Goal: Task Accomplishment & Management: Manage account settings

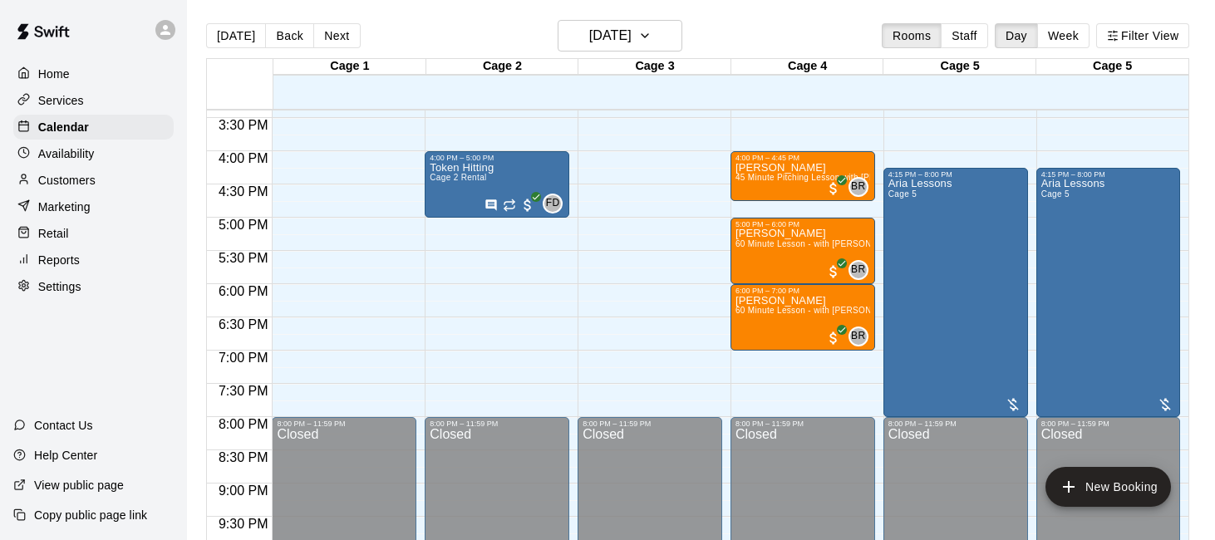
scroll to position [1023, 0]
click at [107, 99] on div "Services" at bounding box center [93, 100] width 160 height 25
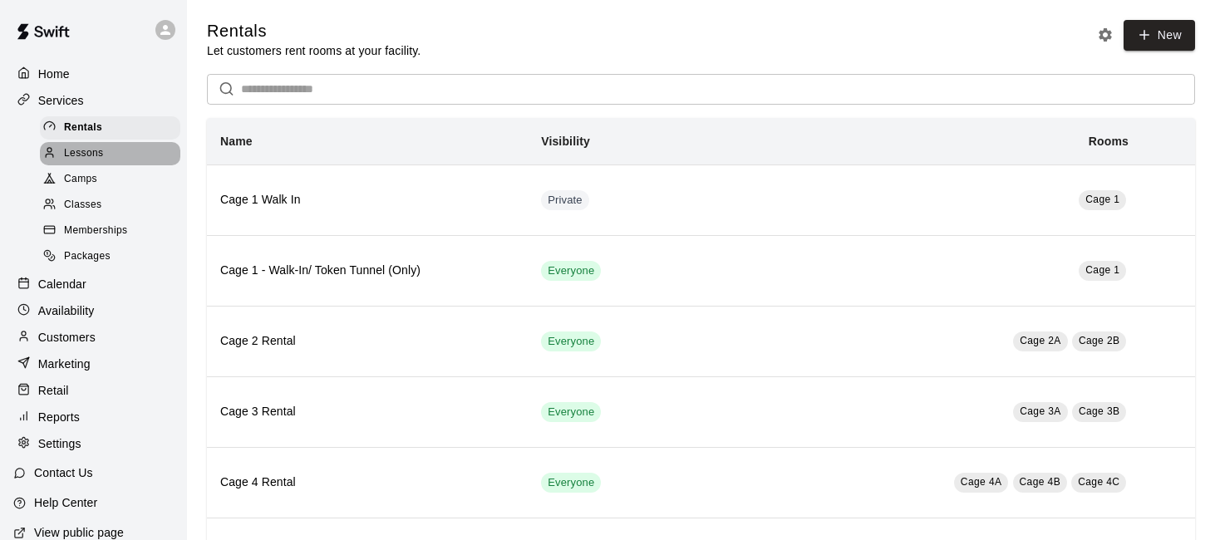
click at [123, 151] on div "Lessons" at bounding box center [110, 153] width 140 height 23
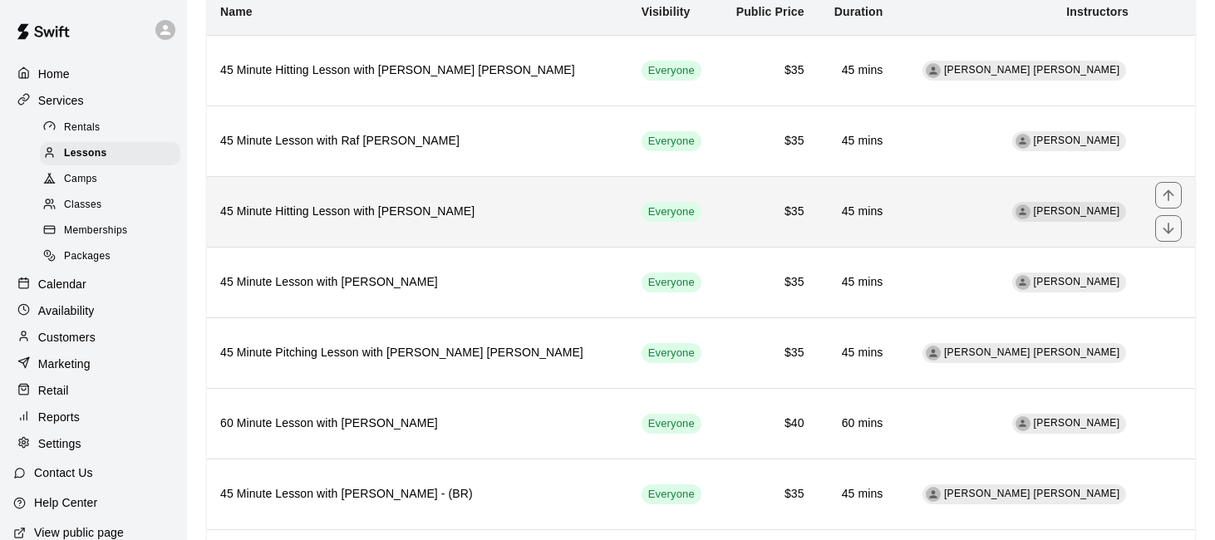
scroll to position [133, 0]
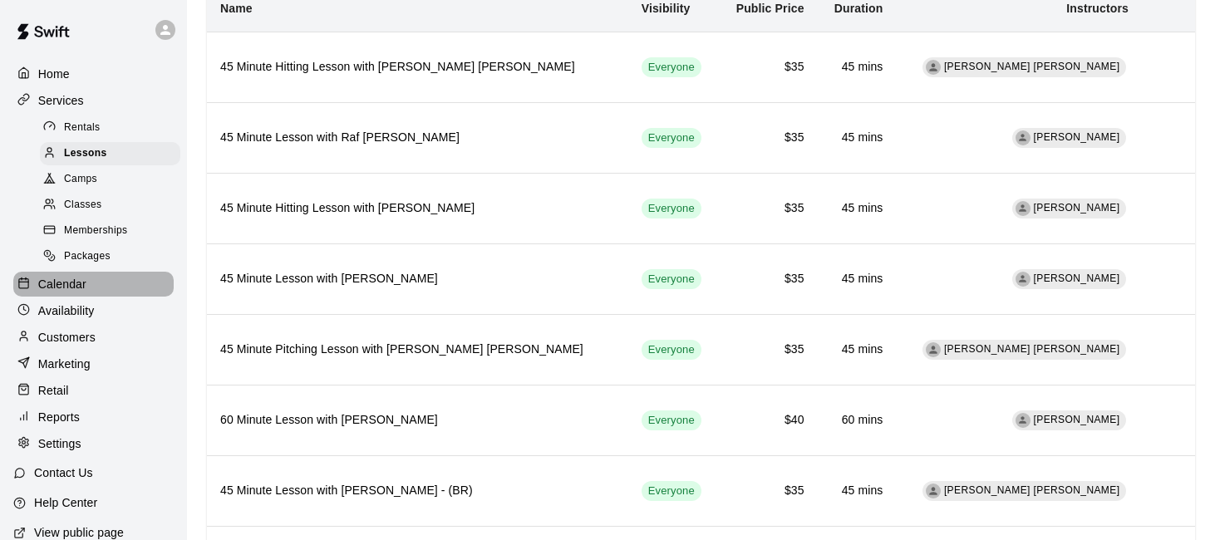
click at [97, 278] on div "Calendar" at bounding box center [93, 284] width 160 height 25
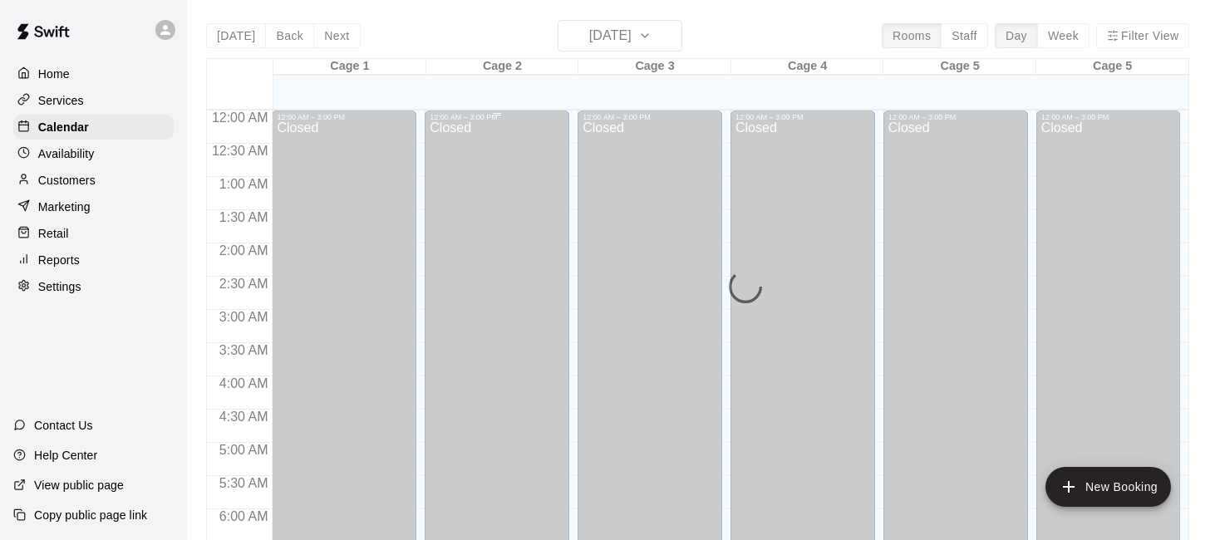
scroll to position [735, 0]
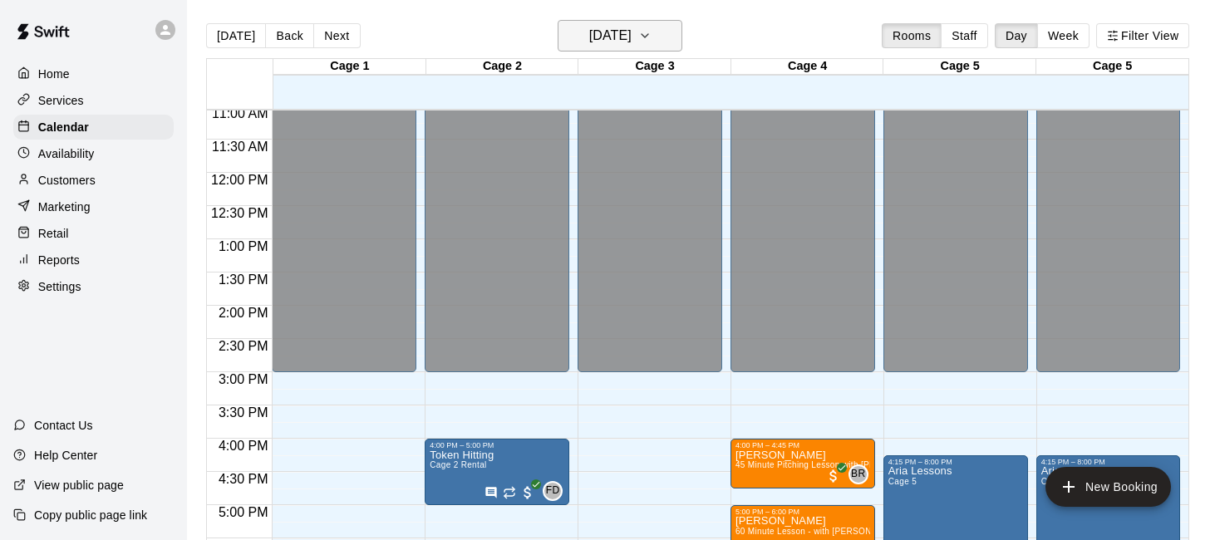
click at [655, 37] on button "[DATE]" at bounding box center [619, 36] width 125 height 32
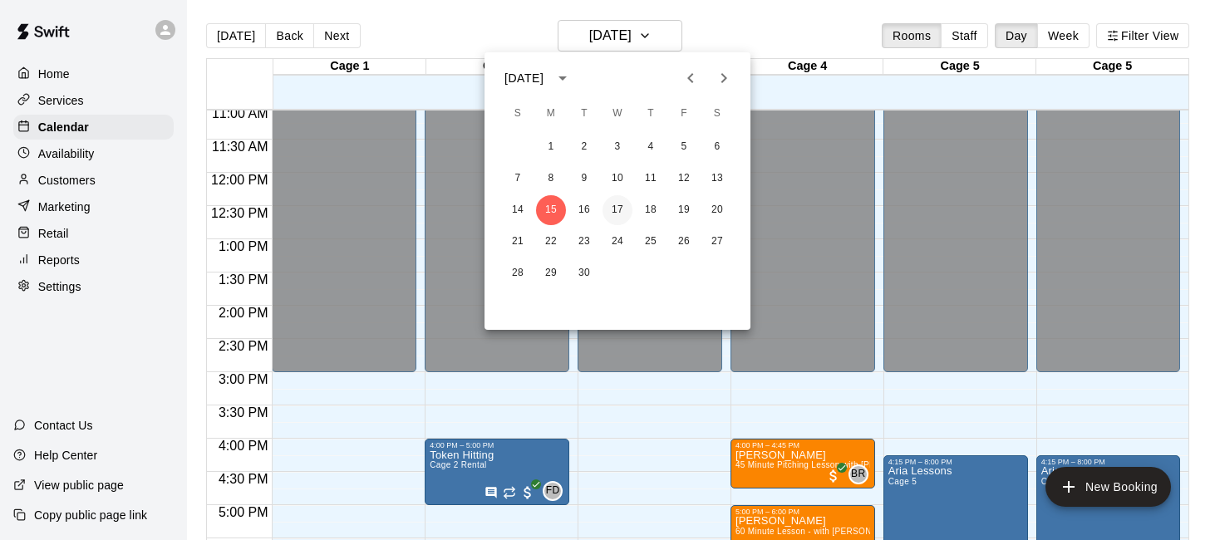
click at [616, 206] on button "17" at bounding box center [617, 210] width 30 height 30
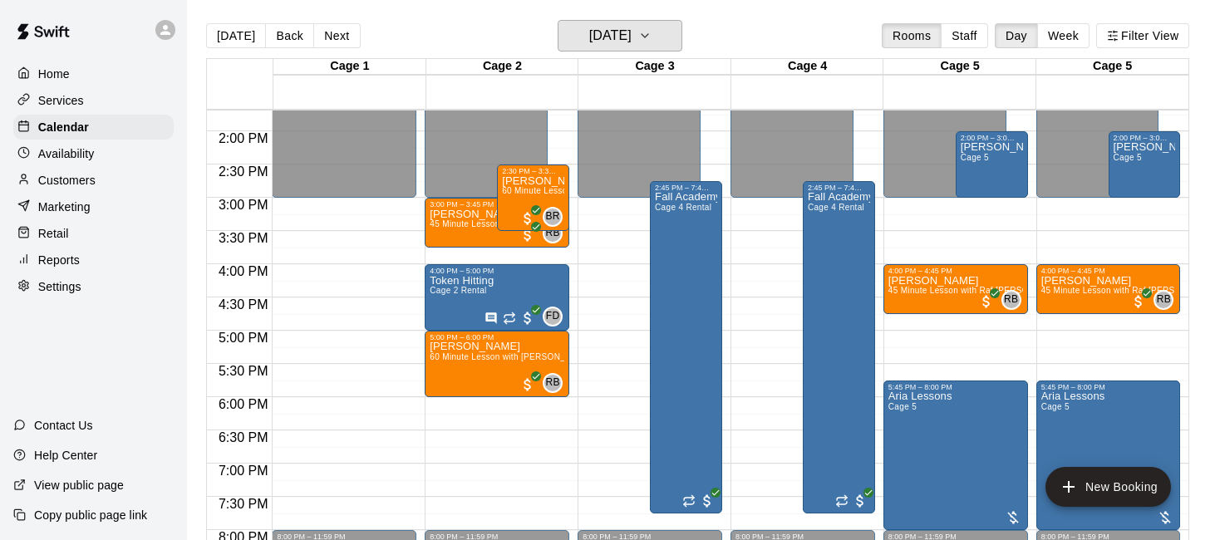
scroll to position [881, 0]
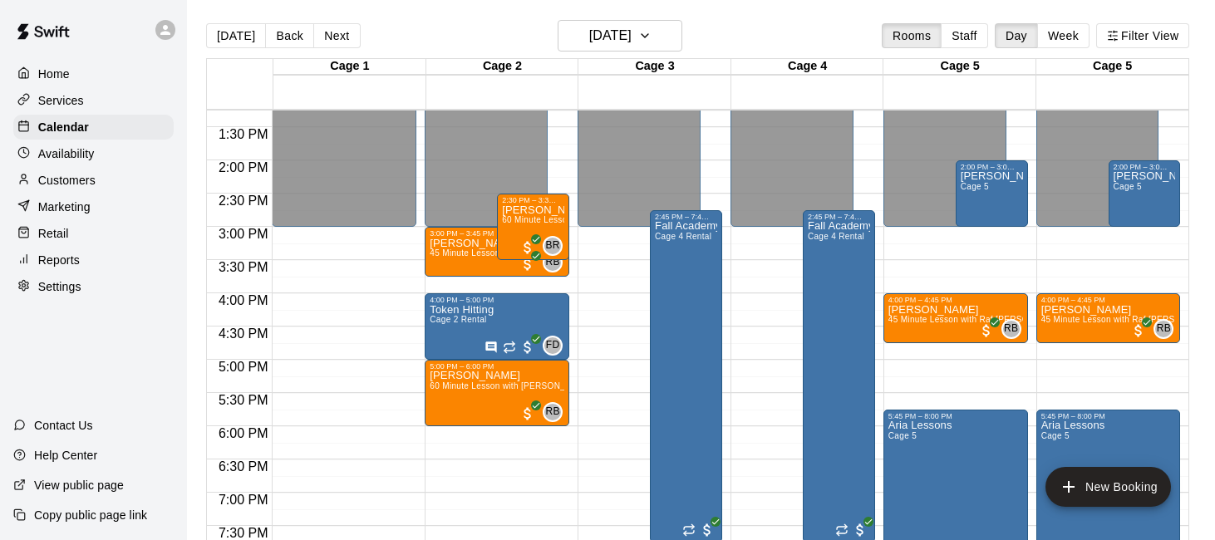
click at [901, 270] on div "12:00 AM – 3:00 PM Closed 4:00 PM – 4:45 PM [PERSON_NAME] 45 Minute Lesson with…" at bounding box center [955, 27] width 145 height 1595
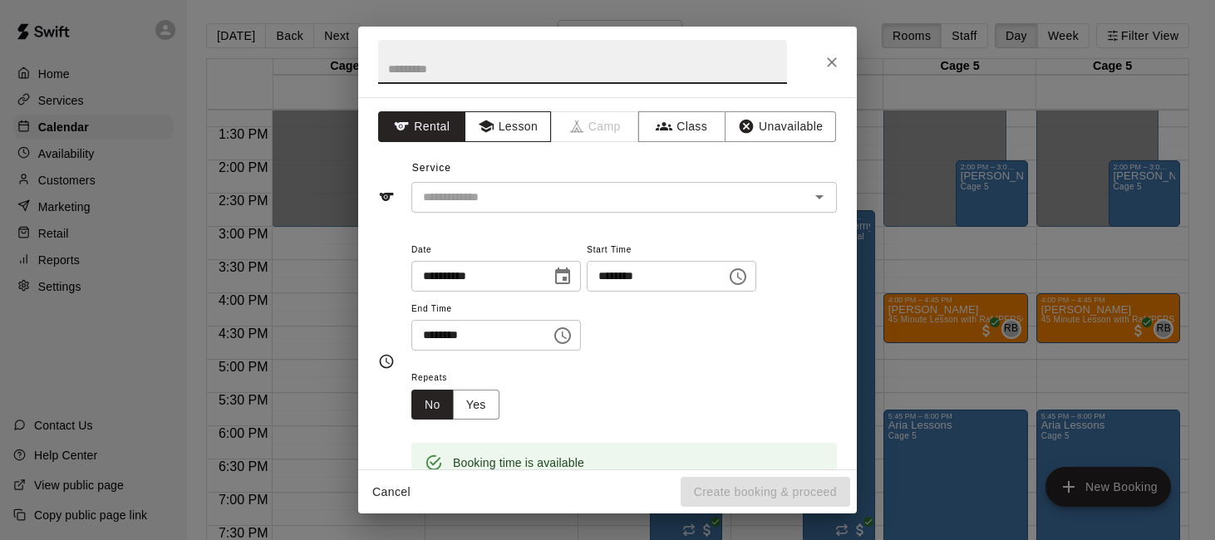
click at [523, 130] on button "Lesson" at bounding box center [507, 126] width 87 height 31
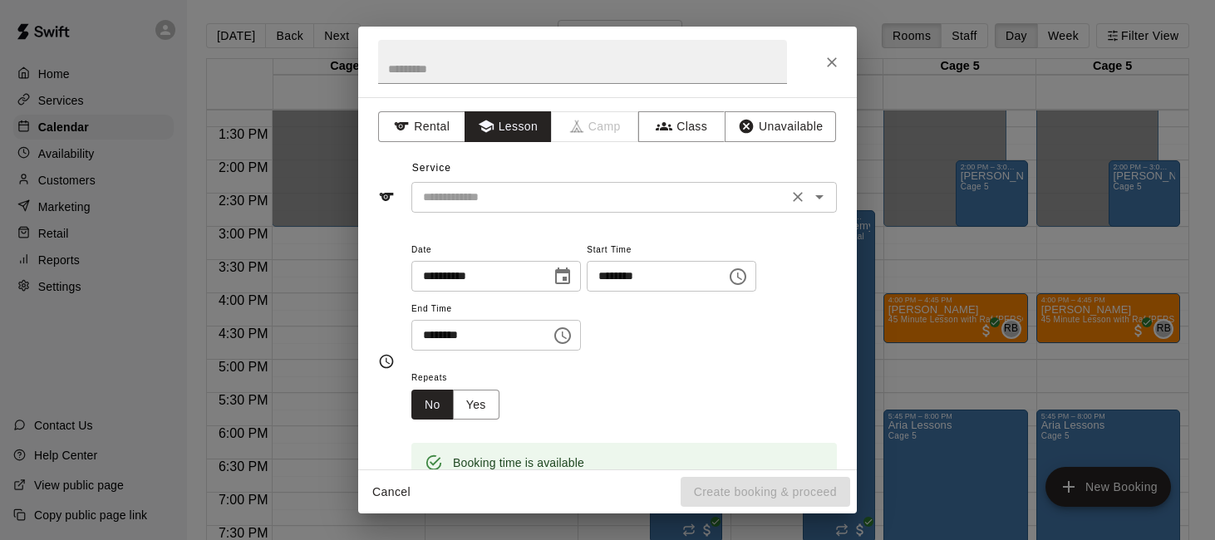
click at [530, 195] on input "text" at bounding box center [599, 197] width 366 height 21
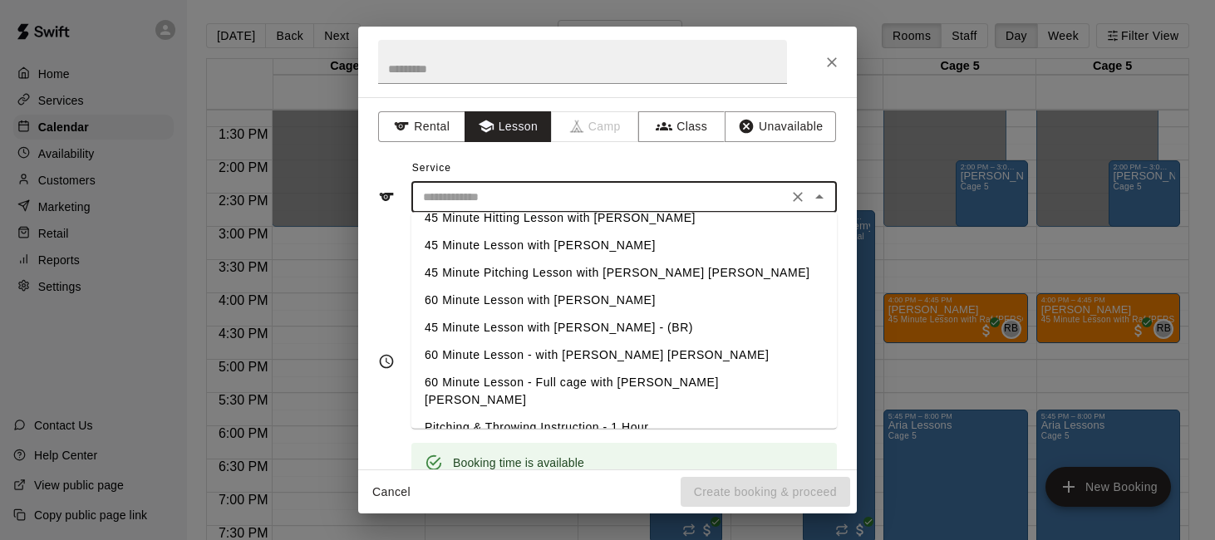
scroll to position [71, 0]
click at [422, 133] on button "Rental" at bounding box center [421, 126] width 87 height 31
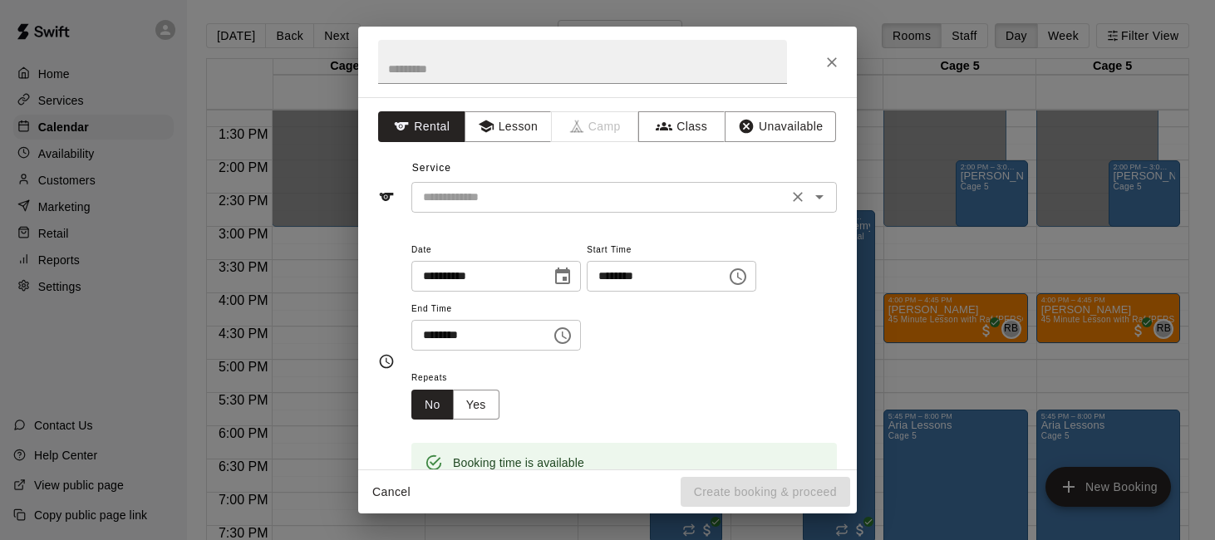
click at [638, 191] on input "text" at bounding box center [599, 197] width 366 height 21
click at [827, 52] on button "Close" at bounding box center [832, 62] width 30 height 30
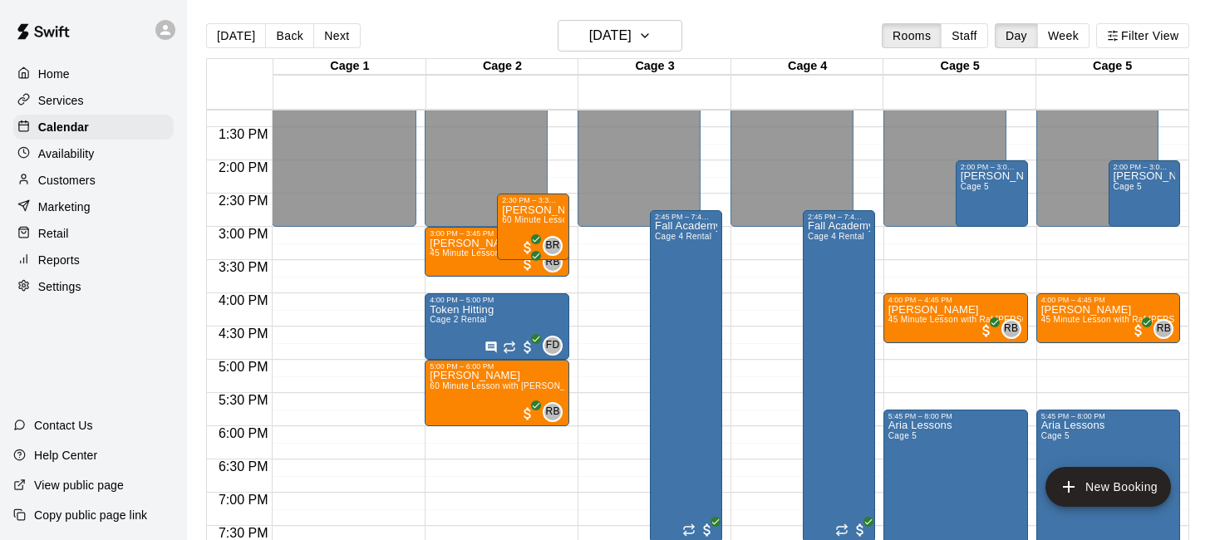
scroll to position [901, 0]
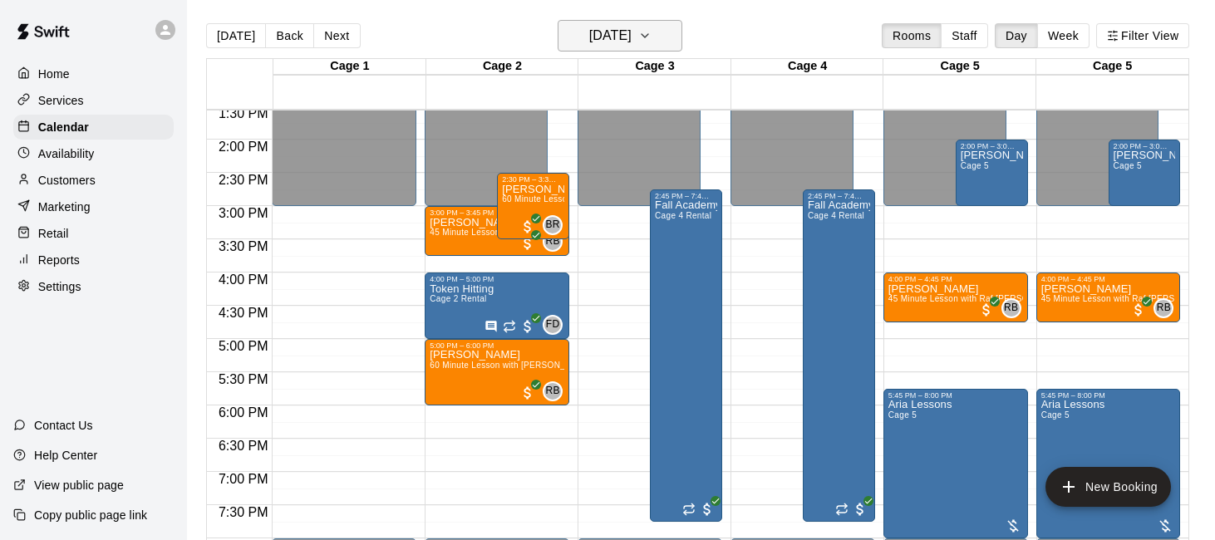
click at [651, 43] on icon "button" at bounding box center [644, 36] width 13 height 20
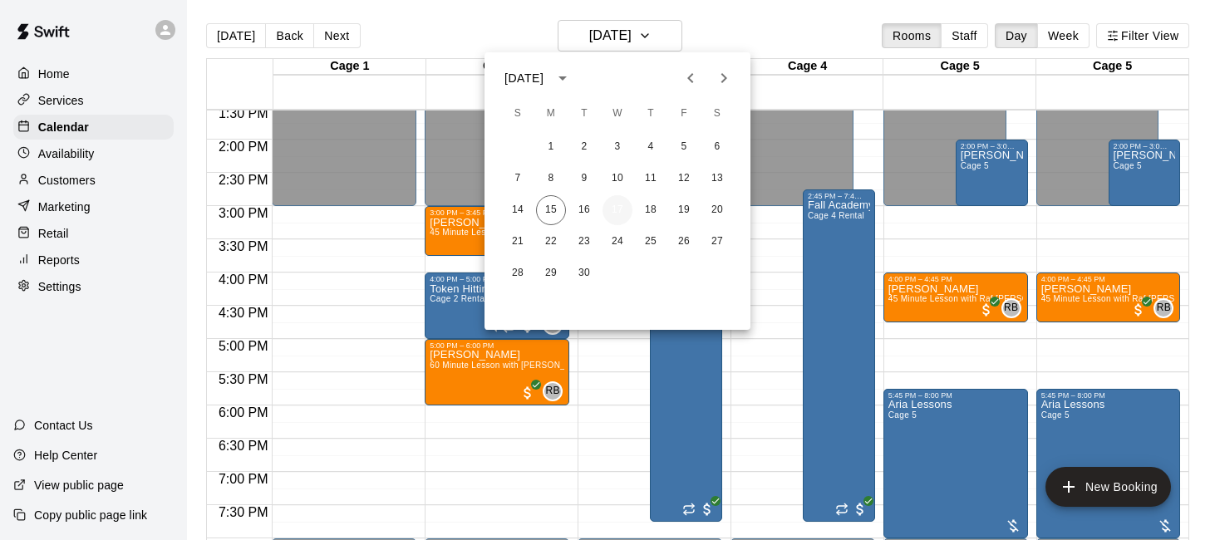
click at [621, 211] on button "17" at bounding box center [617, 210] width 30 height 30
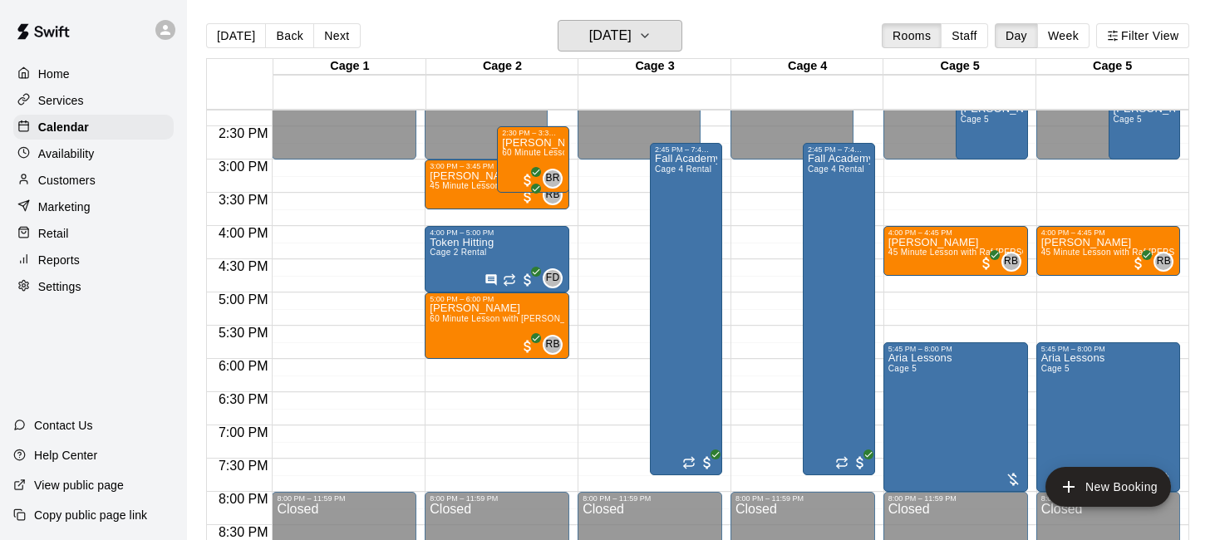
scroll to position [949, 0]
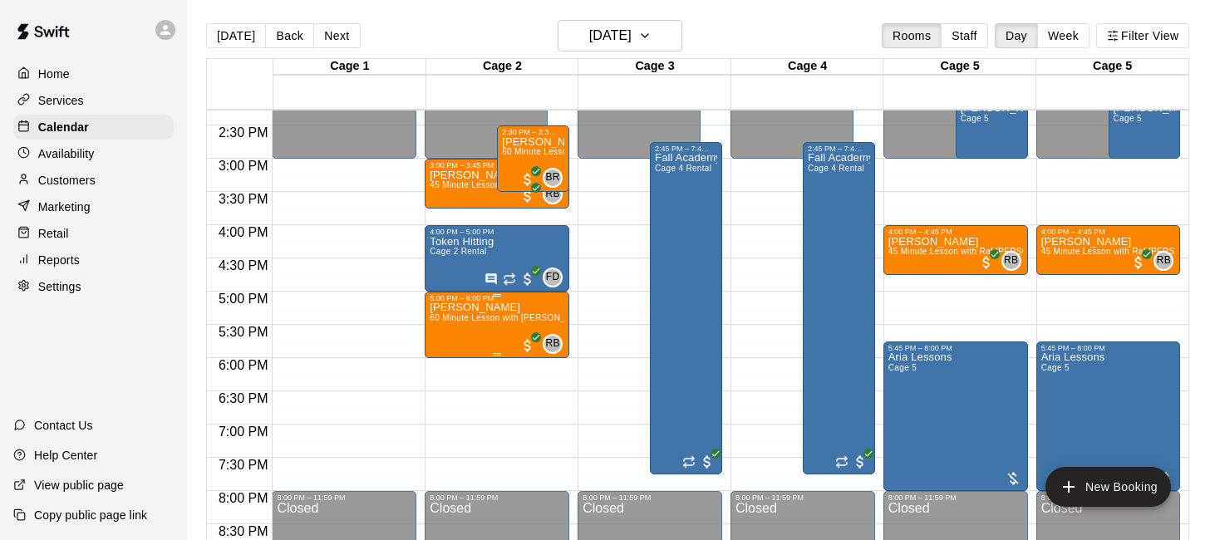
click at [450, 321] on icon "edit" at bounding box center [447, 321] width 20 height 20
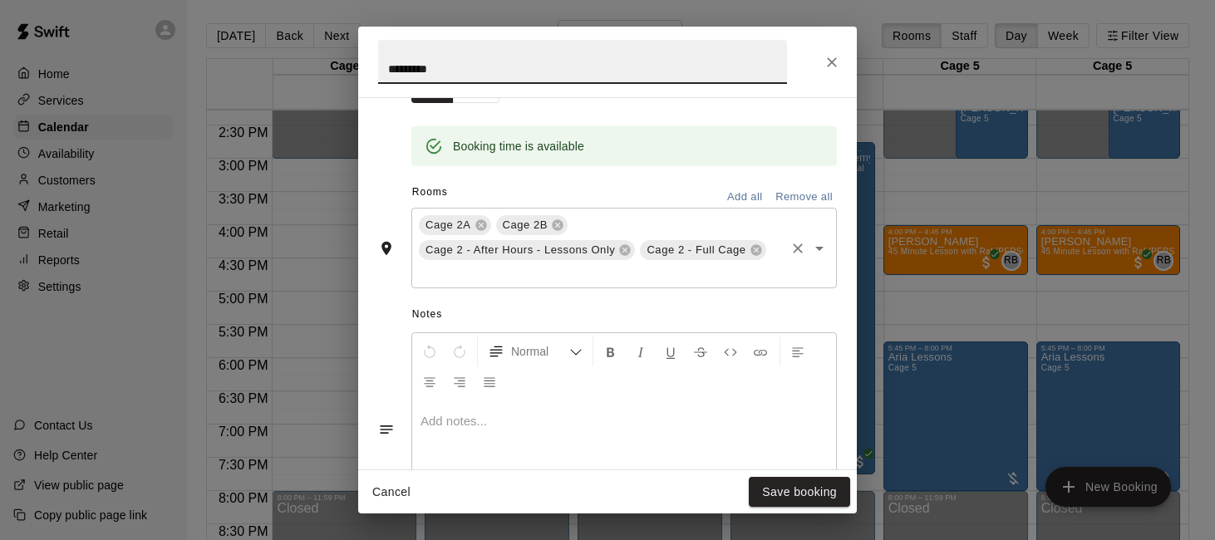
scroll to position [317, 0]
click at [833, 60] on icon "Close" at bounding box center [832, 62] width 10 height 10
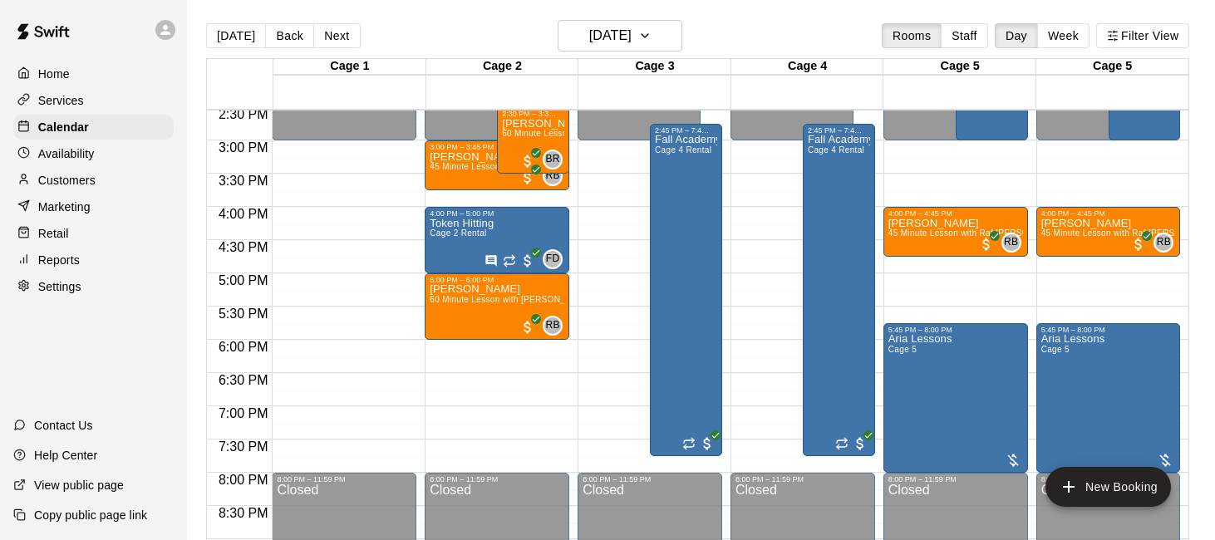
scroll to position [974, 0]
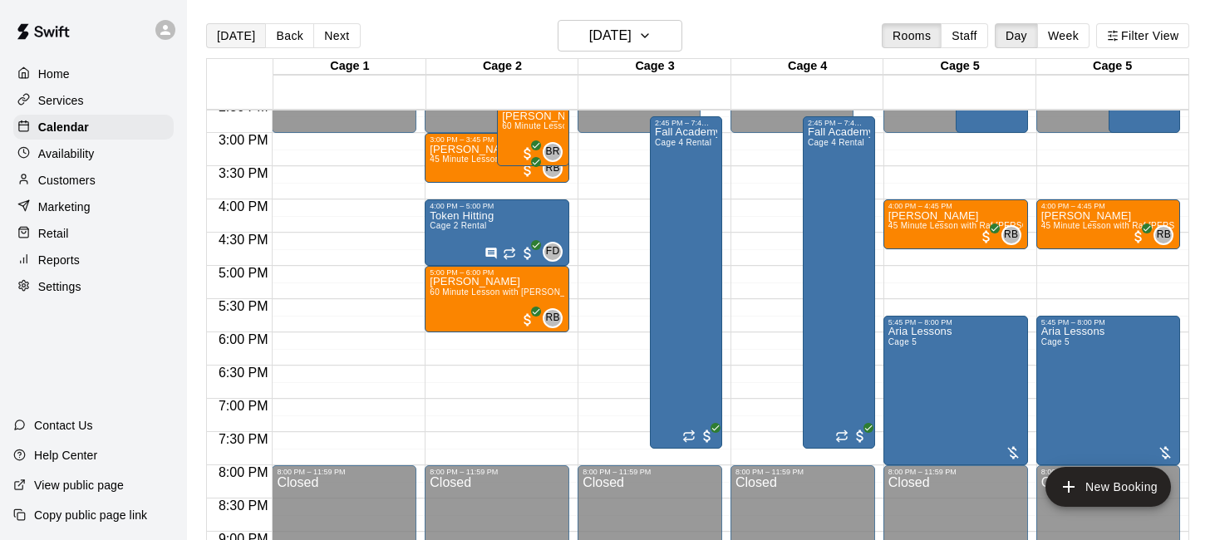
click at [247, 35] on button "[DATE]" at bounding box center [236, 35] width 60 height 25
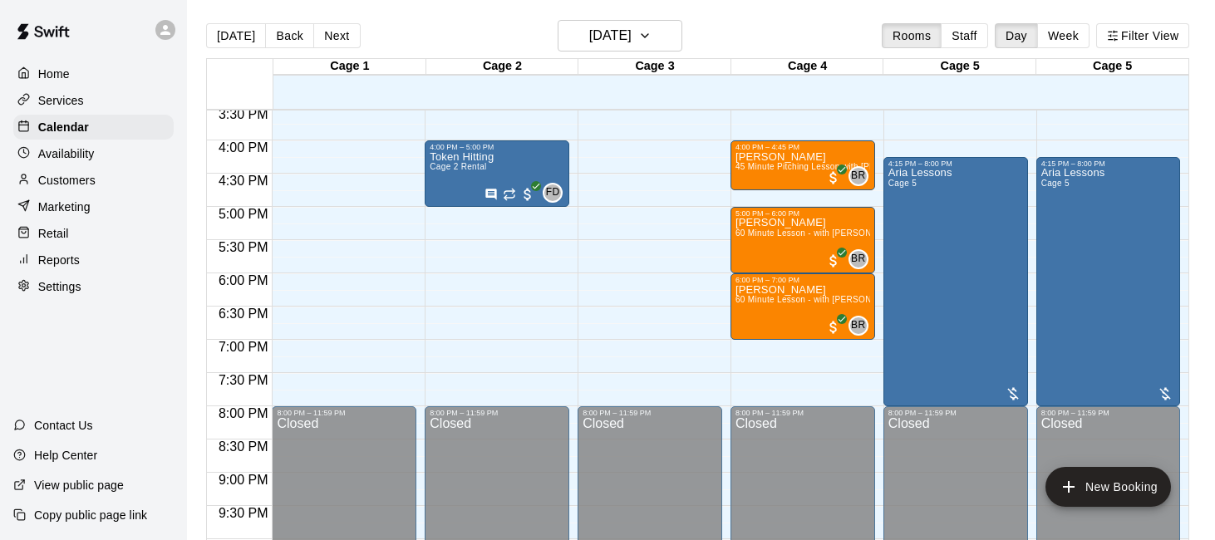
scroll to position [1054, 0]
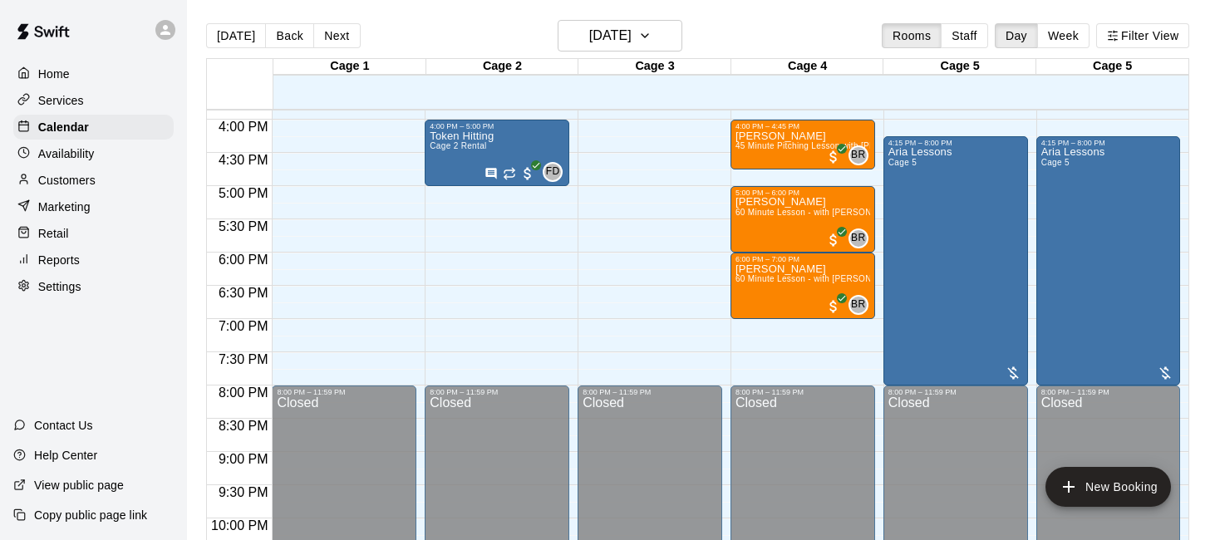
click at [134, 178] on div "Customers" at bounding box center [93, 180] width 160 height 25
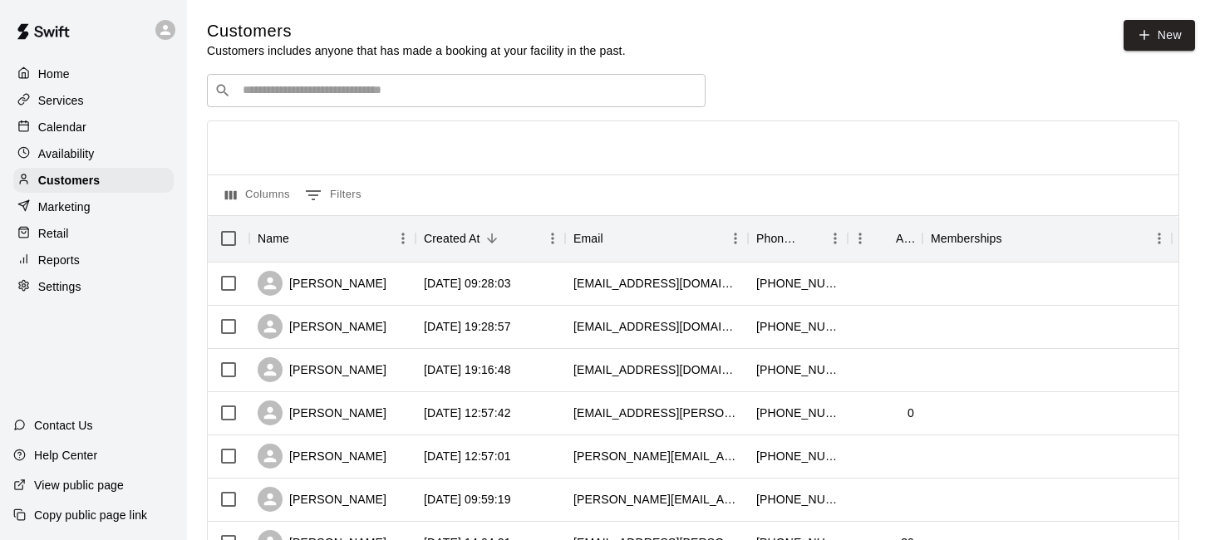
click at [424, 90] on input "Search customers by name or email" at bounding box center [468, 90] width 460 height 17
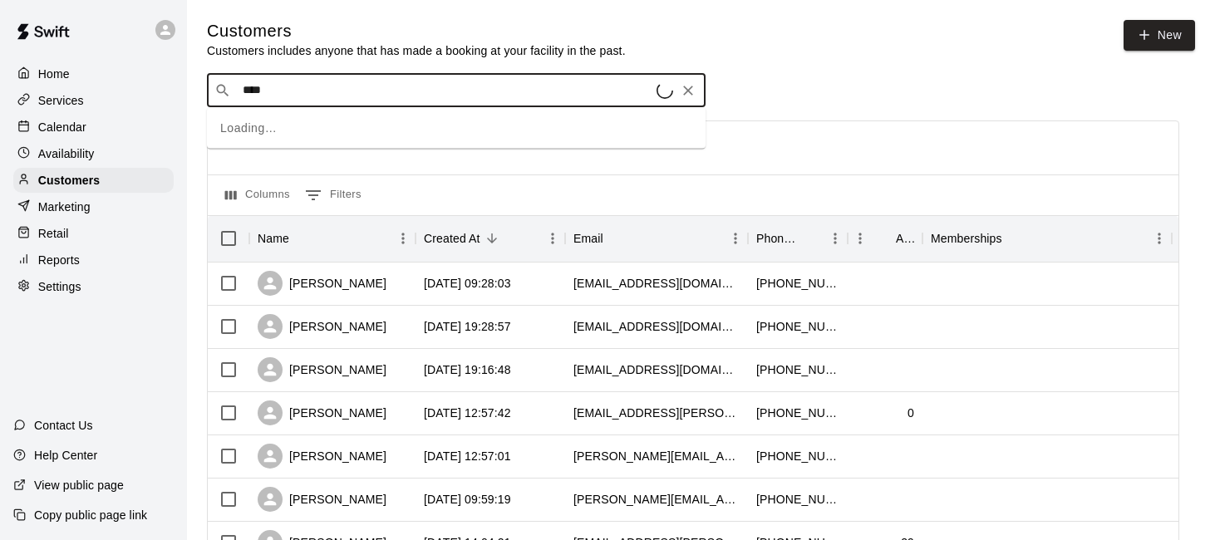
type input "*****"
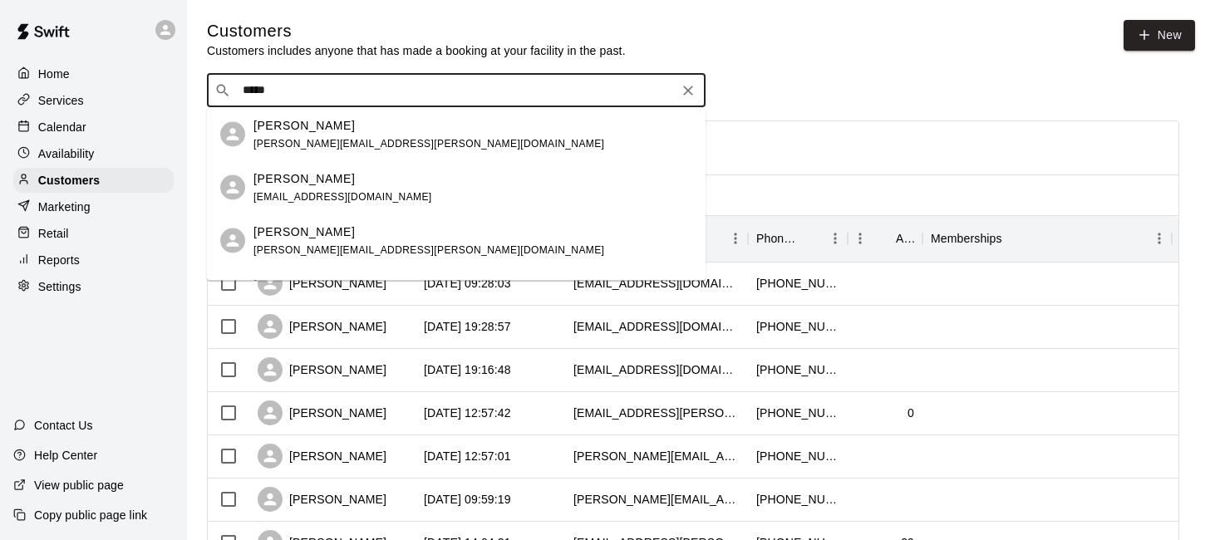
click at [439, 132] on div "Ali Daglow [EMAIL_ADDRESS][PERSON_NAME][DOMAIN_NAME]" at bounding box center [472, 134] width 439 height 36
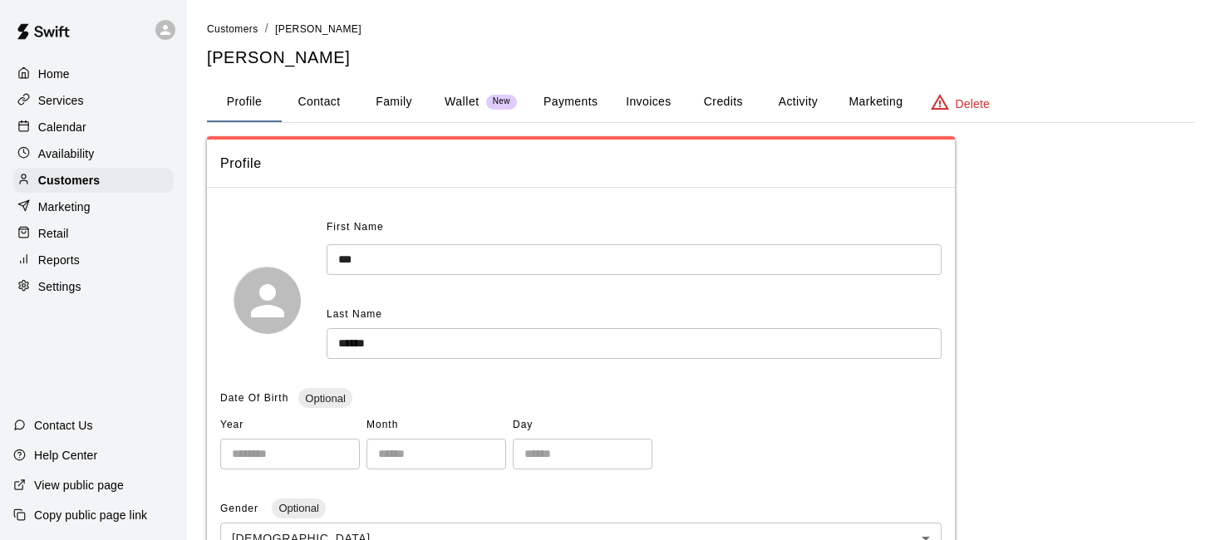
click at [583, 104] on button "Payments" at bounding box center [570, 102] width 81 height 40
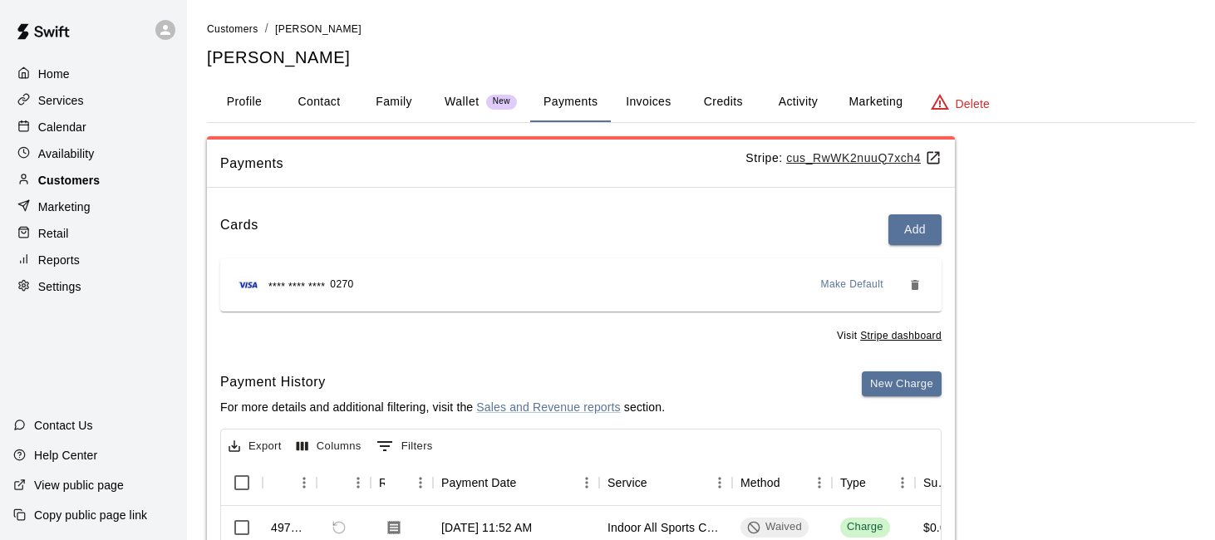
click at [94, 180] on p "Customers" at bounding box center [68, 180] width 61 height 17
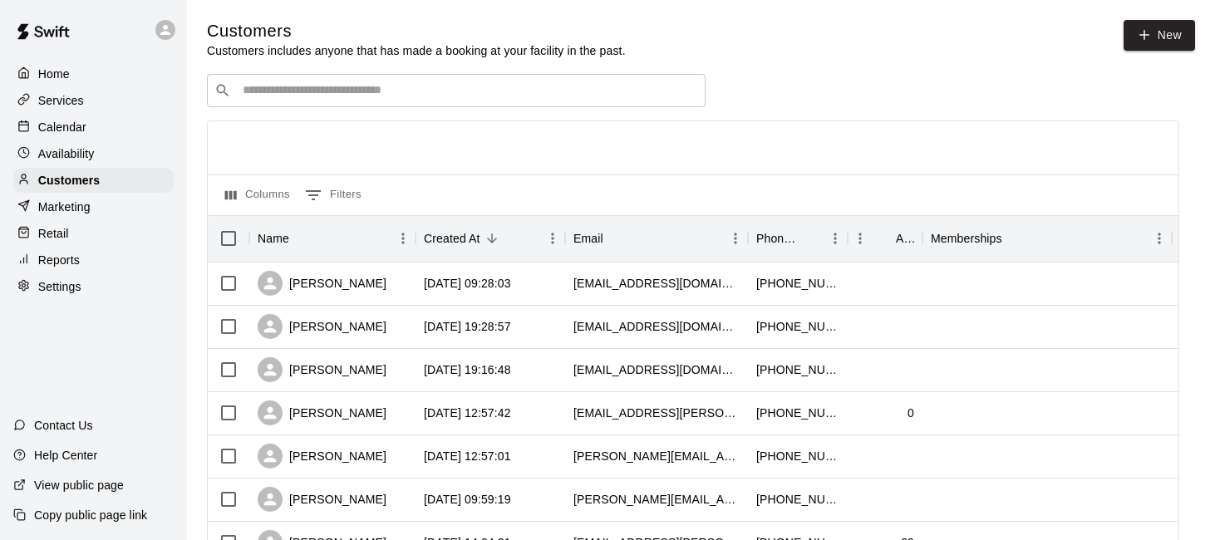
click at [364, 93] on input "Search customers by name or email" at bounding box center [468, 90] width 460 height 17
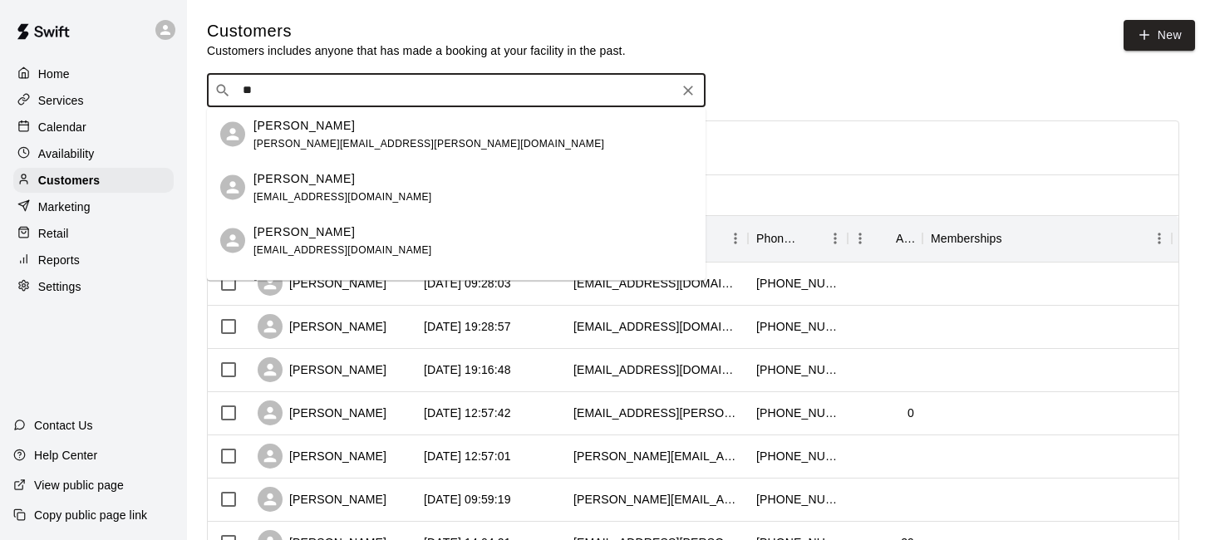
type input "***"
click at [383, 178] on div "[PERSON_NAME] [EMAIL_ADDRESS][DOMAIN_NAME]" at bounding box center [472, 187] width 439 height 36
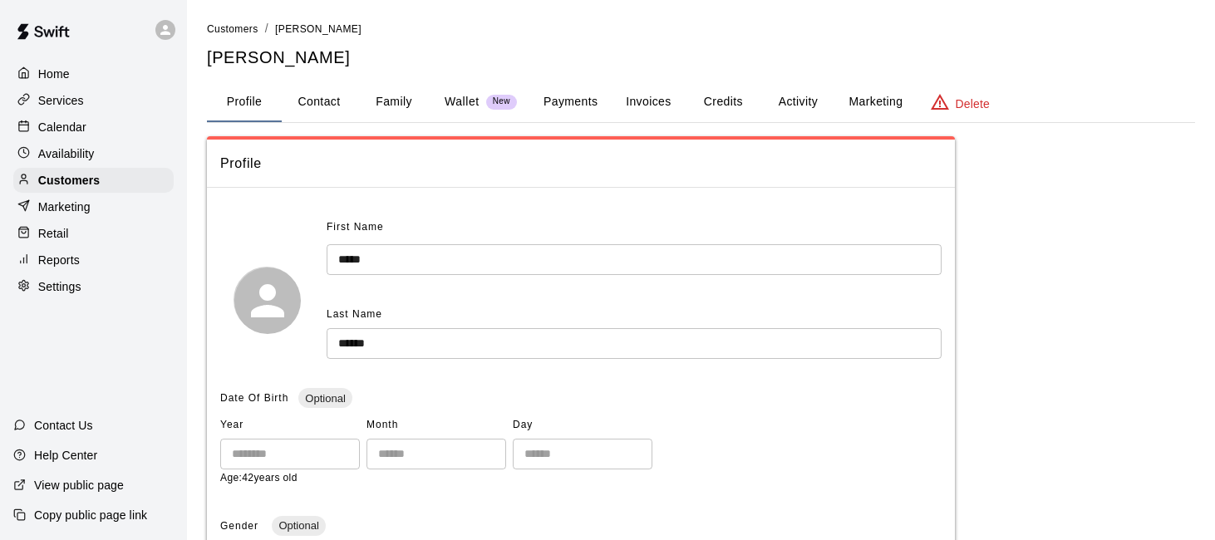
click at [558, 97] on button "Payments" at bounding box center [570, 102] width 81 height 40
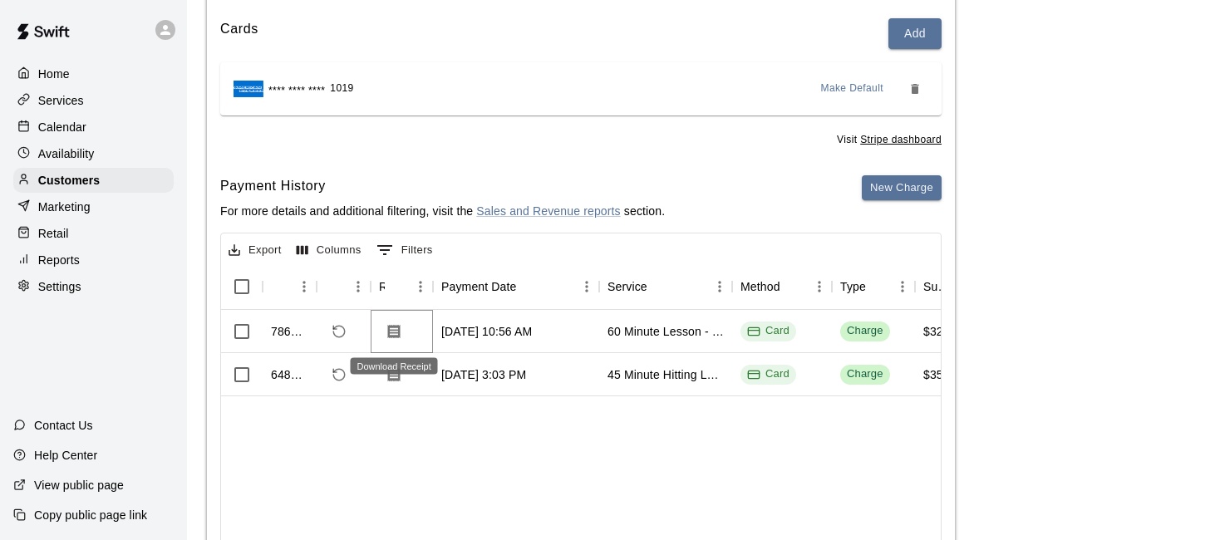
click at [398, 331] on icon "Download Receipt" at bounding box center [394, 331] width 12 height 14
